Goal: Navigation & Orientation: Find specific page/section

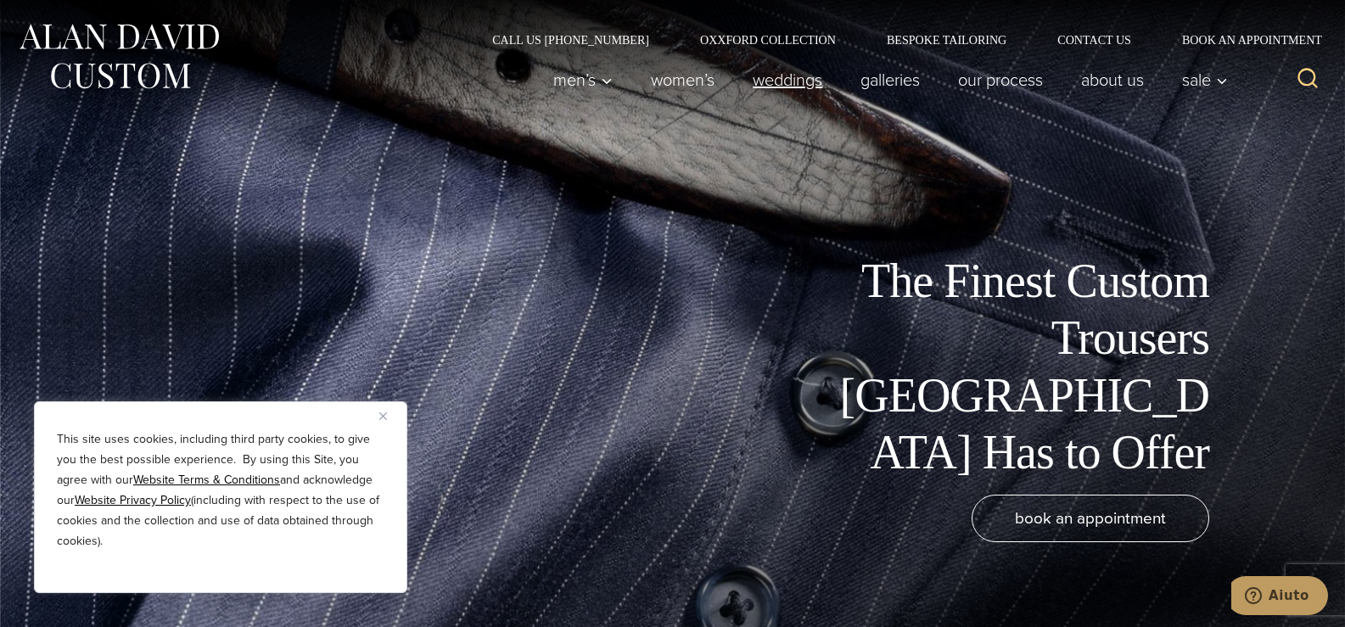
click at [804, 78] on link "weddings" at bounding box center [788, 80] width 108 height 34
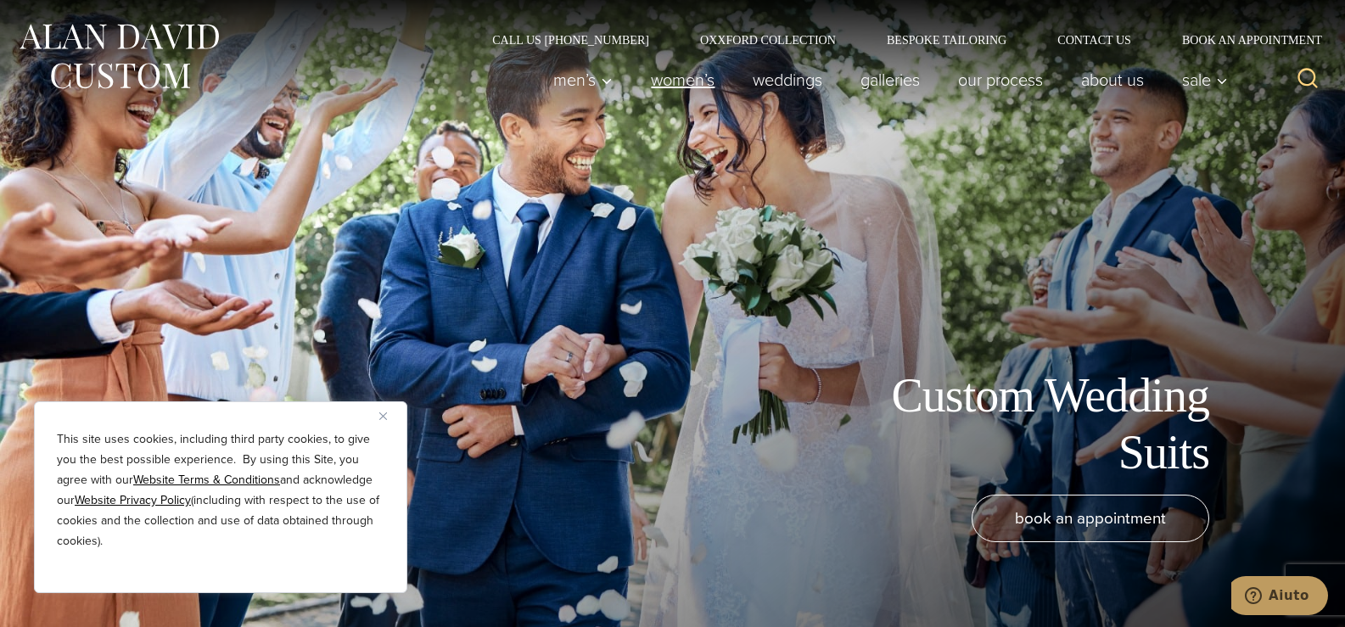
click at [689, 68] on link "Women’s" at bounding box center [683, 80] width 102 height 34
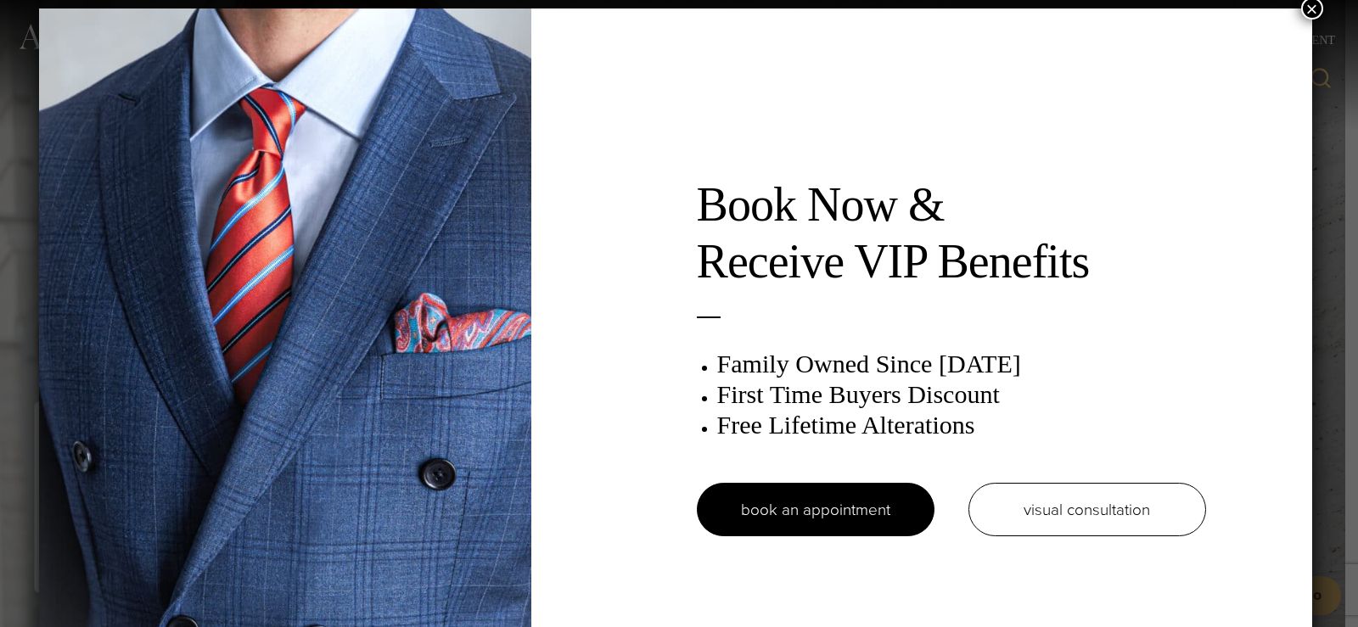
scroll to position [8, 0]
